Goal: Navigation & Orientation: Go to known website

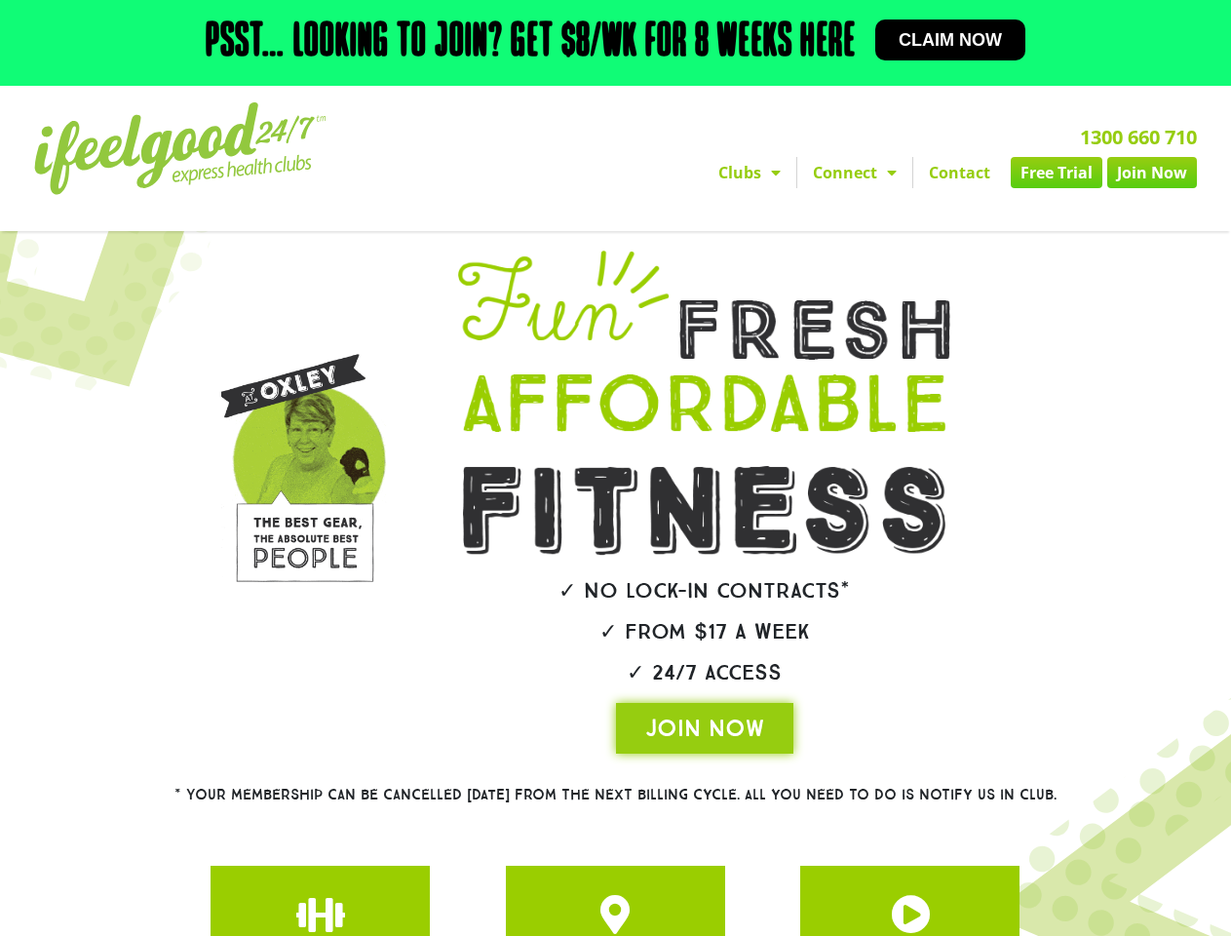
click at [615, 468] on img at bounding box center [703, 510] width 481 height 89
click at [749, 172] on link "Clubs" at bounding box center [750, 172] width 94 height 31
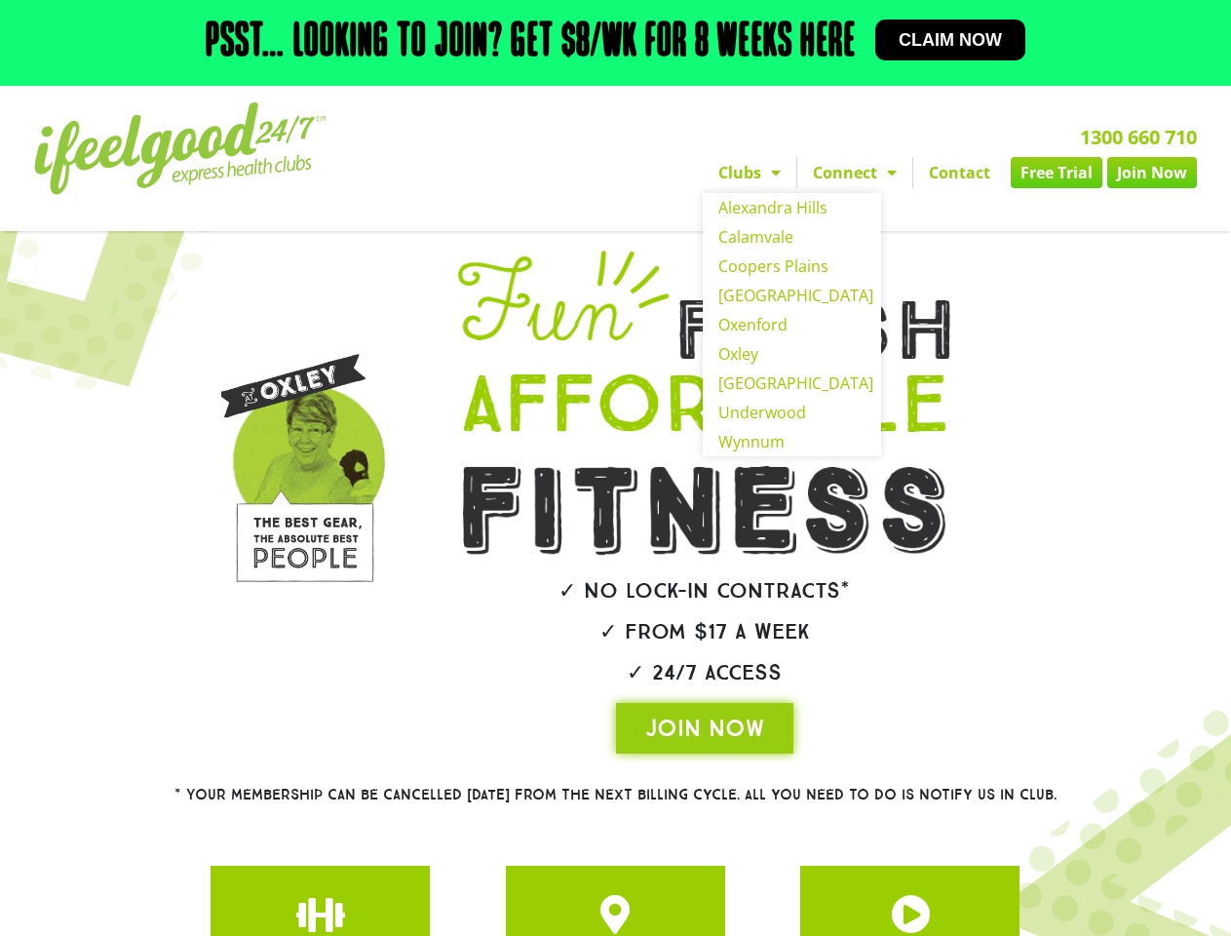
click at [855, 172] on link "Connect" at bounding box center [854, 172] width 115 height 31
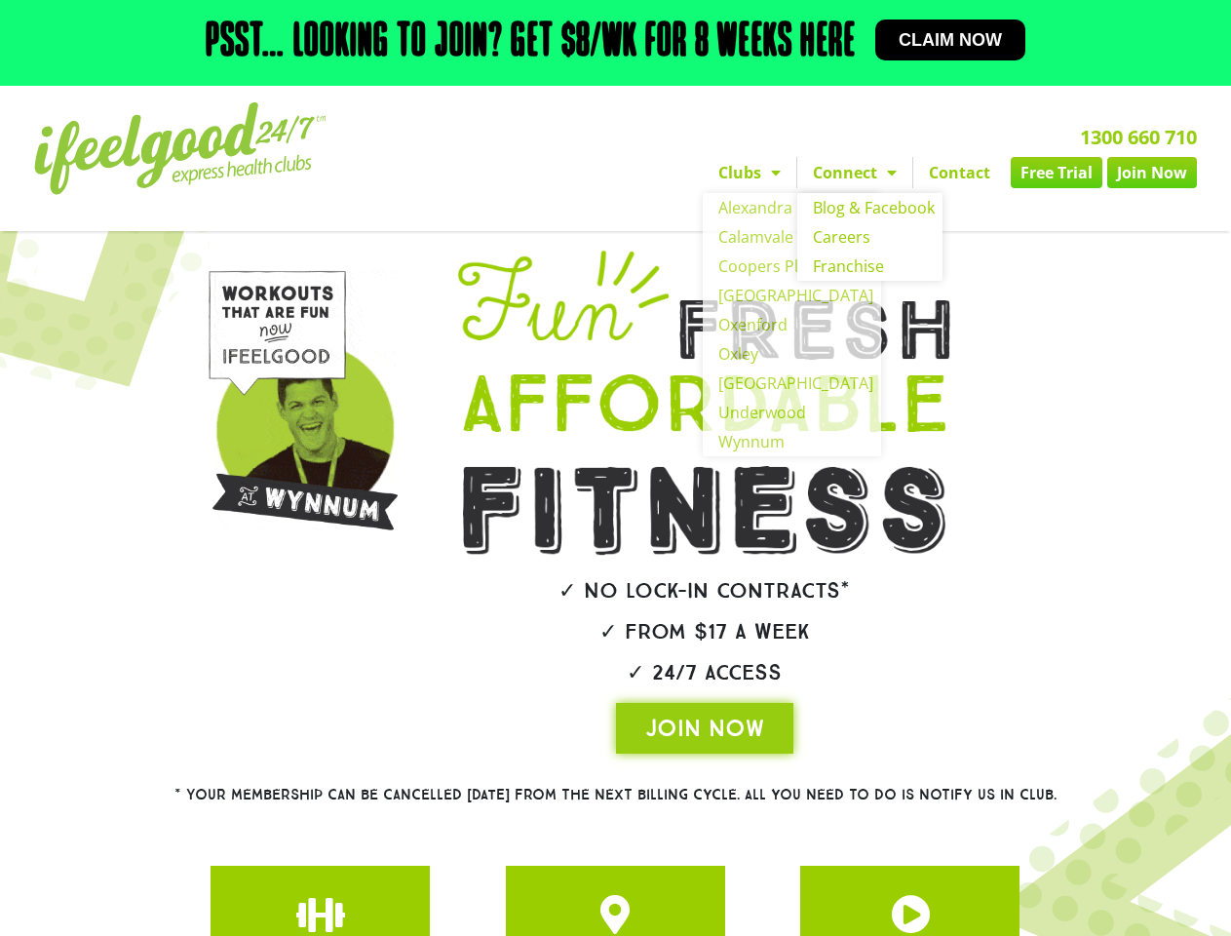
click at [305, 475] on img at bounding box center [305, 424] width 197 height 328
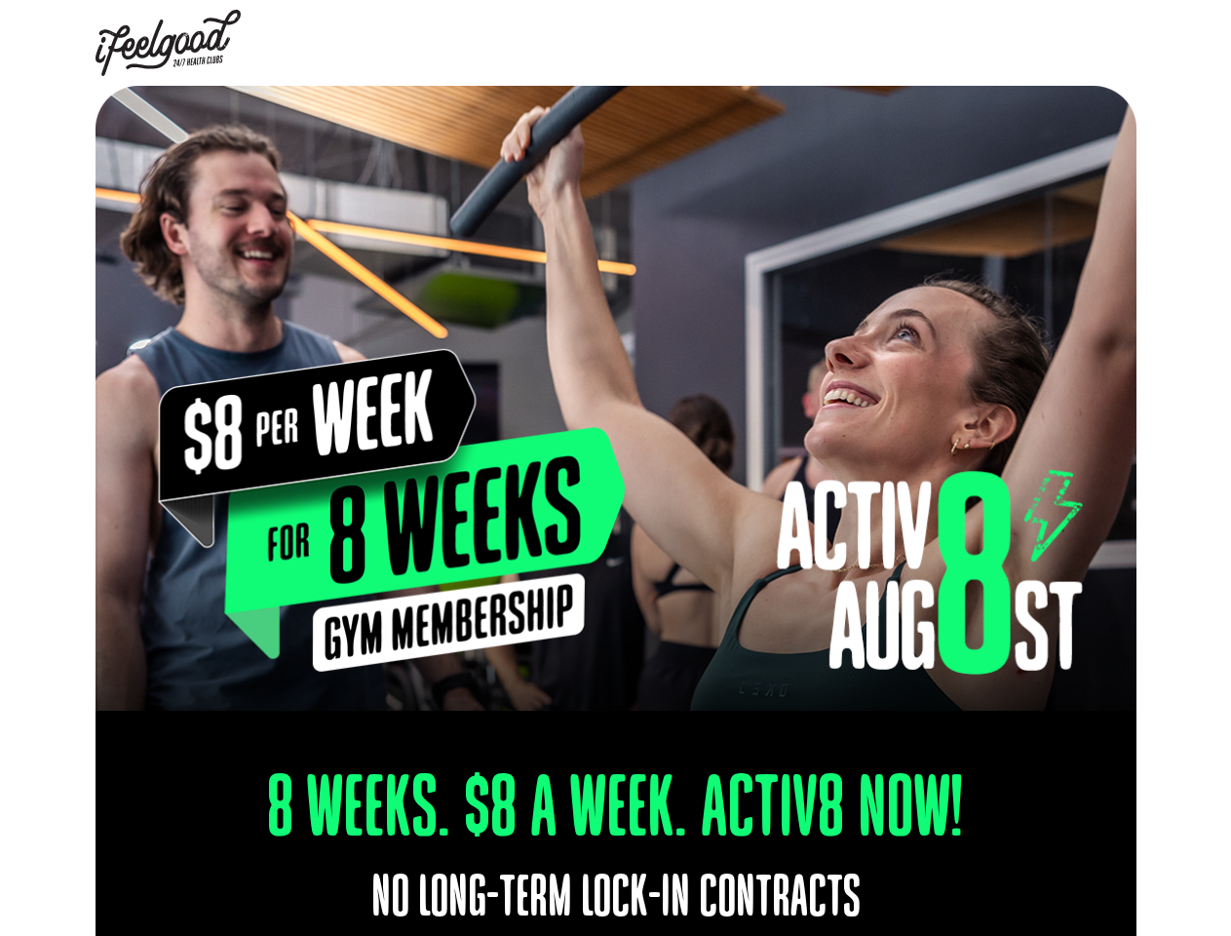
click at [615, 468] on img at bounding box center [616, 398] width 1041 height 625
